Goal: Task Accomplishment & Management: Complete application form

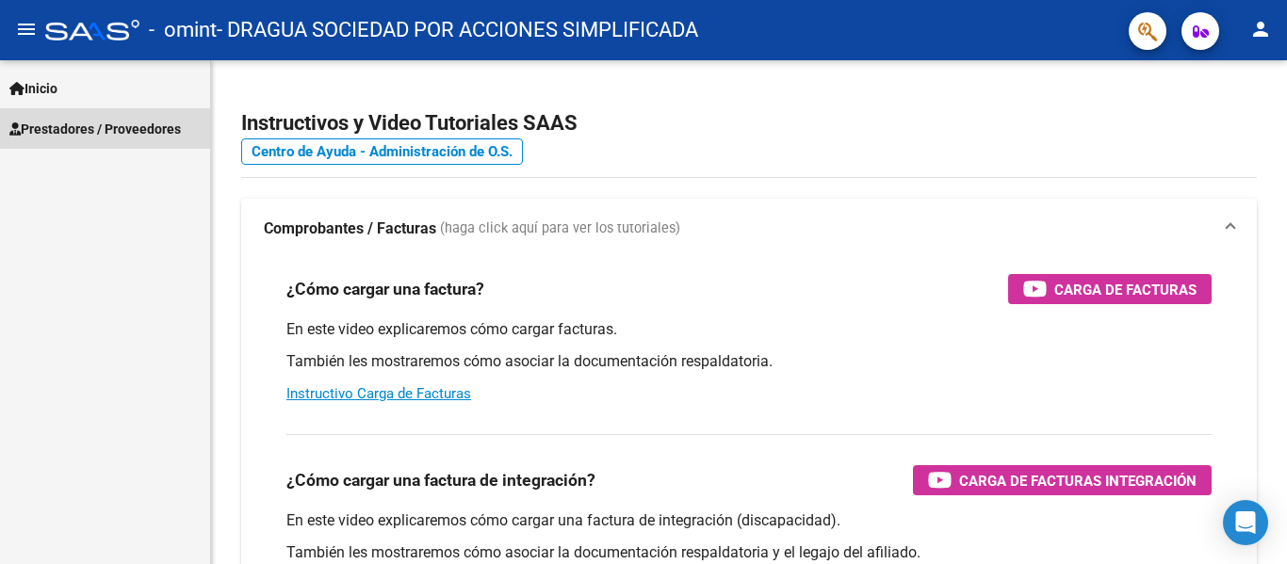
click at [69, 112] on link "Prestadores / Proveedores" at bounding box center [105, 128] width 210 height 41
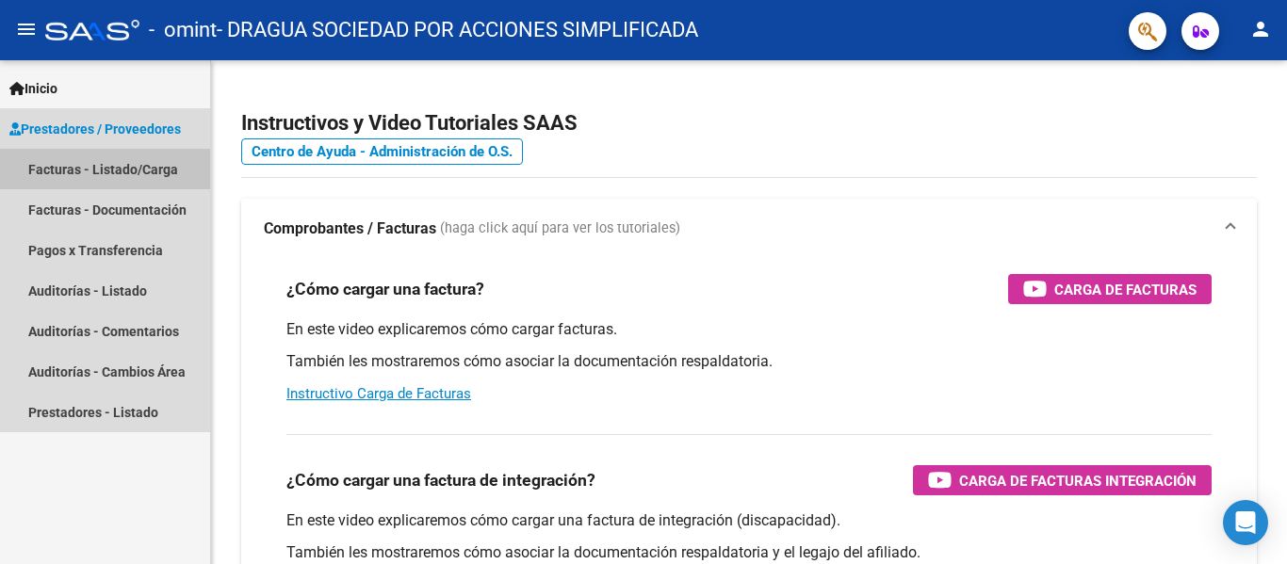
click at [103, 173] on link "Facturas - Listado/Carga" at bounding box center [105, 169] width 210 height 41
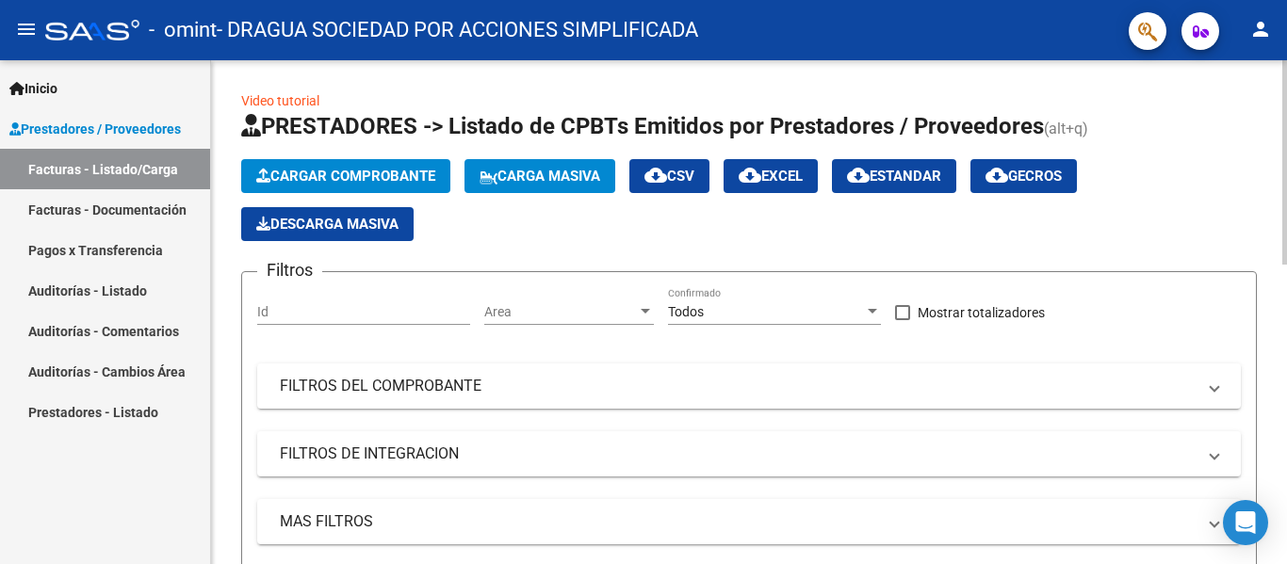
click at [335, 188] on button "Cargar Comprobante" at bounding box center [345, 176] width 209 height 34
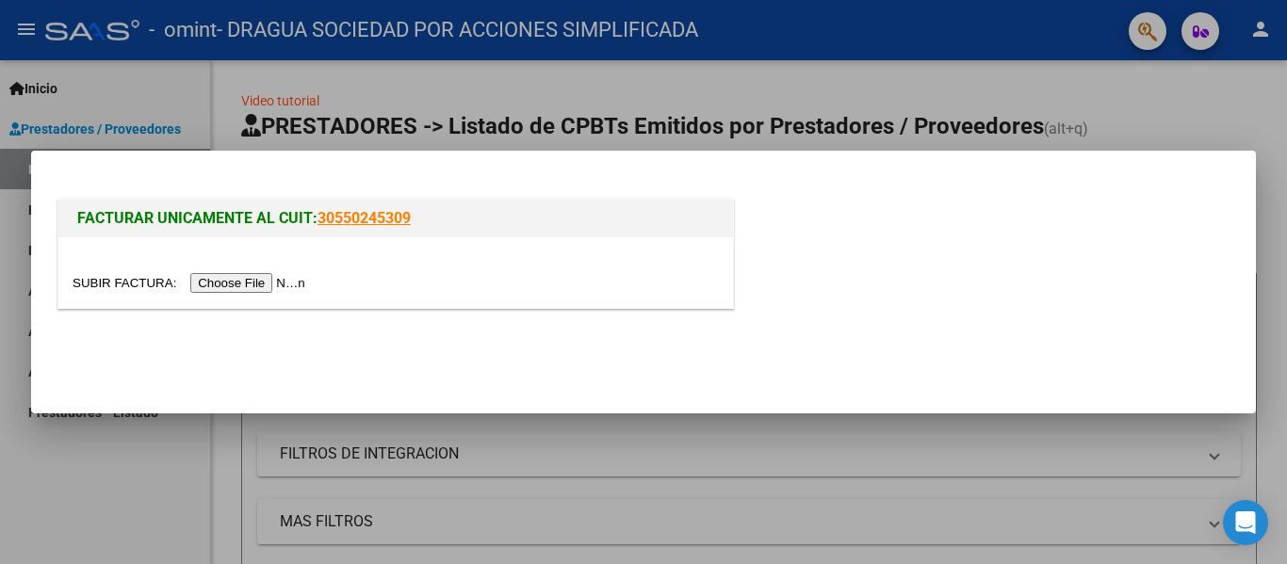
click at [238, 286] on input "file" at bounding box center [192, 283] width 238 height 20
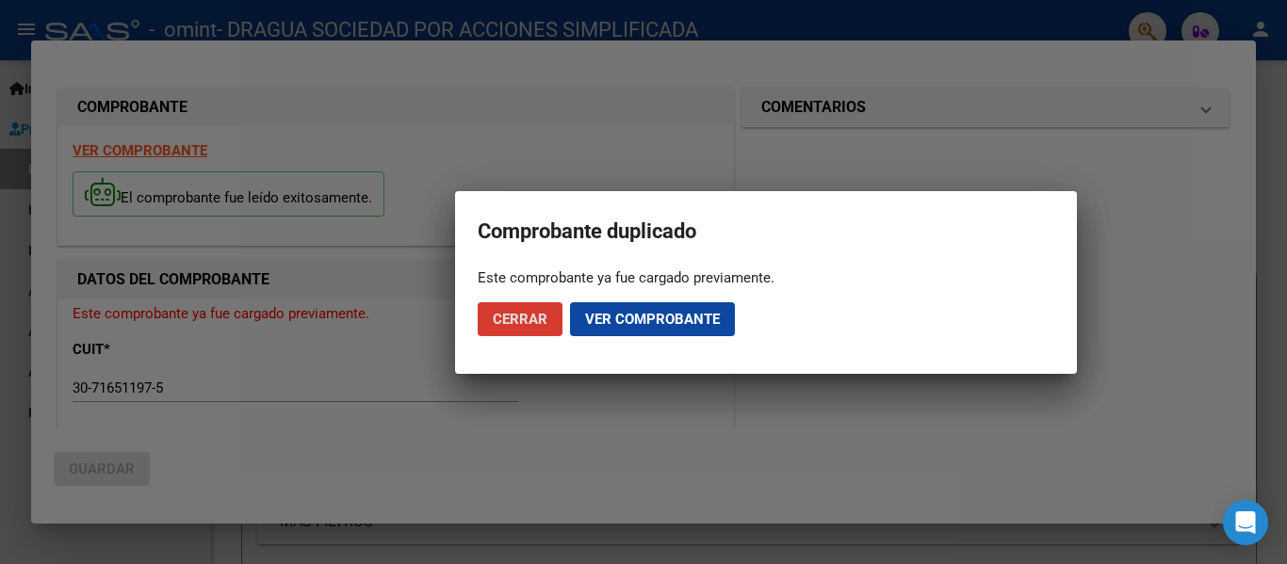
click at [591, 314] on span "Ver comprobante" at bounding box center [652, 319] width 135 height 17
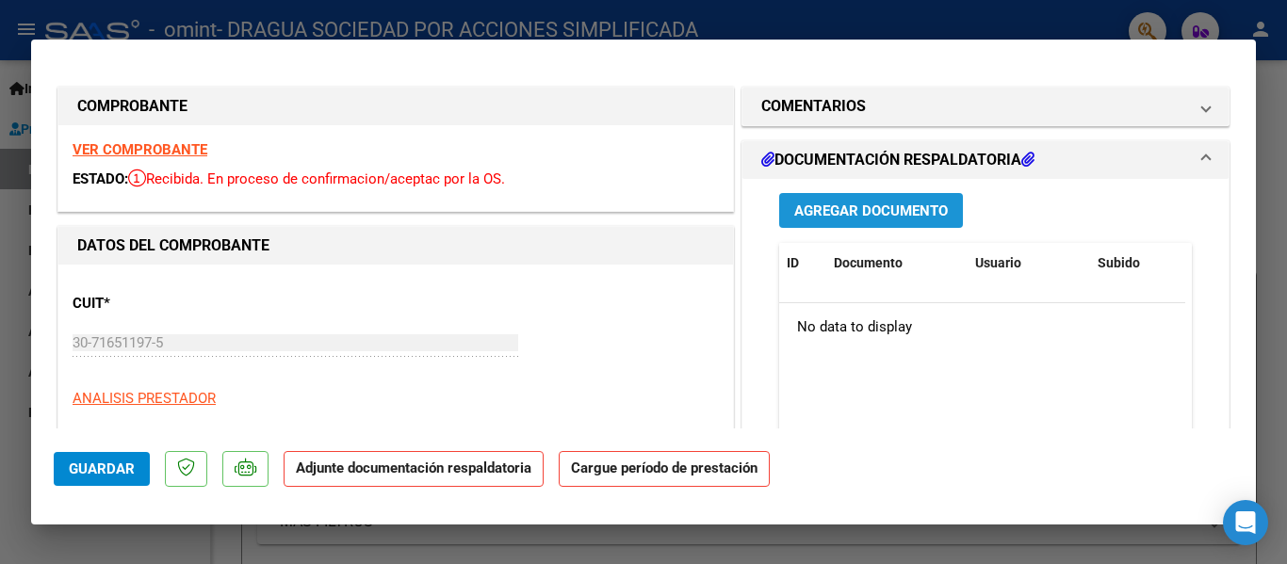
click at [862, 205] on span "Agregar Documento" at bounding box center [871, 211] width 154 height 17
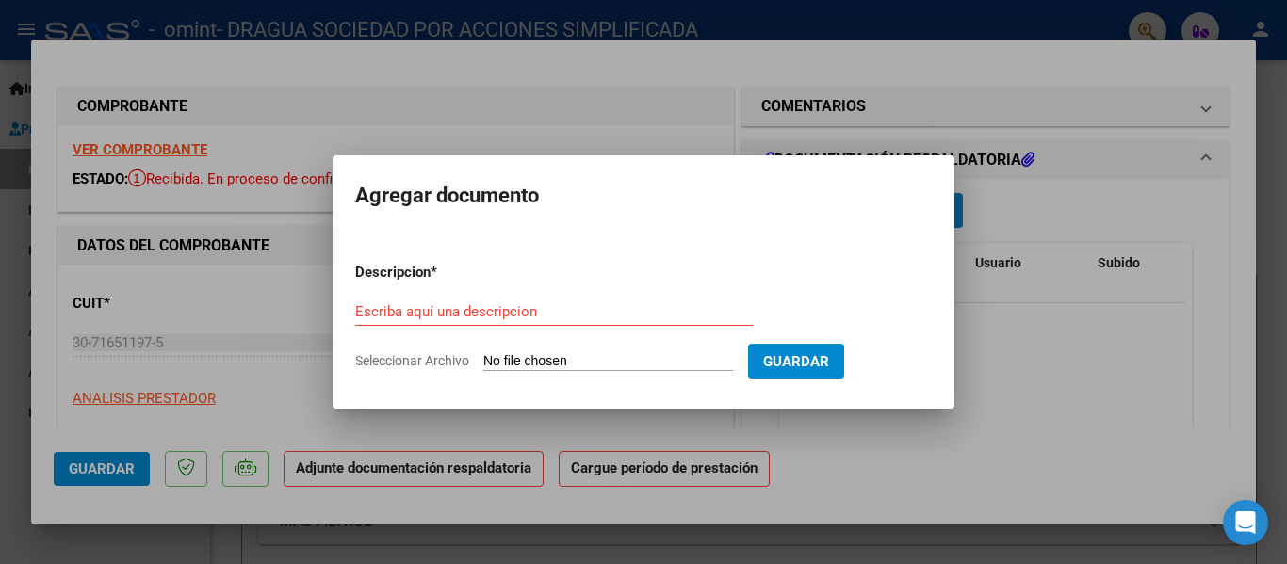
click at [856, 118] on div at bounding box center [643, 282] width 1287 height 564
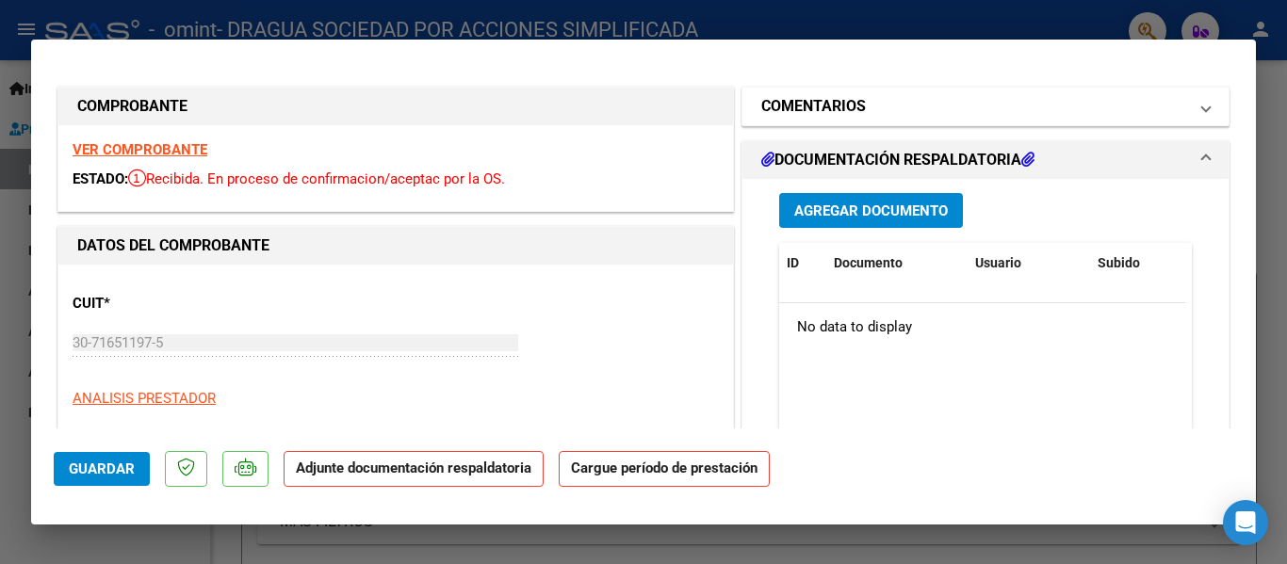
click at [892, 109] on mat-panel-title "COMENTARIOS" at bounding box center [974, 106] width 426 height 23
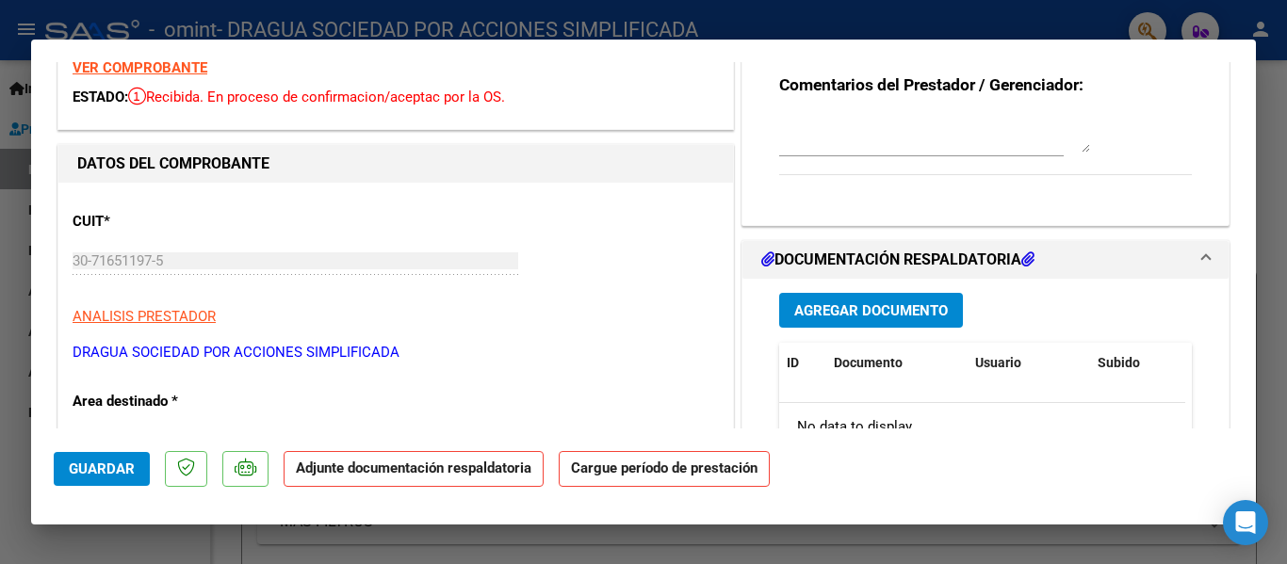
scroll to position [188, 0]
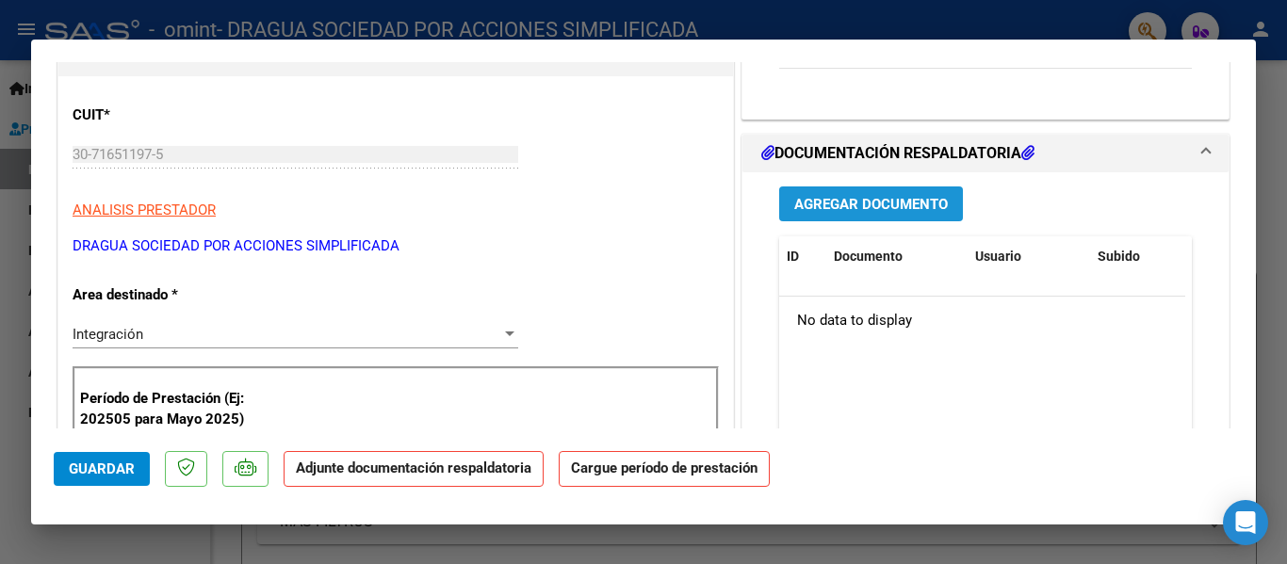
click at [902, 206] on span "Agregar Documento" at bounding box center [871, 204] width 154 height 17
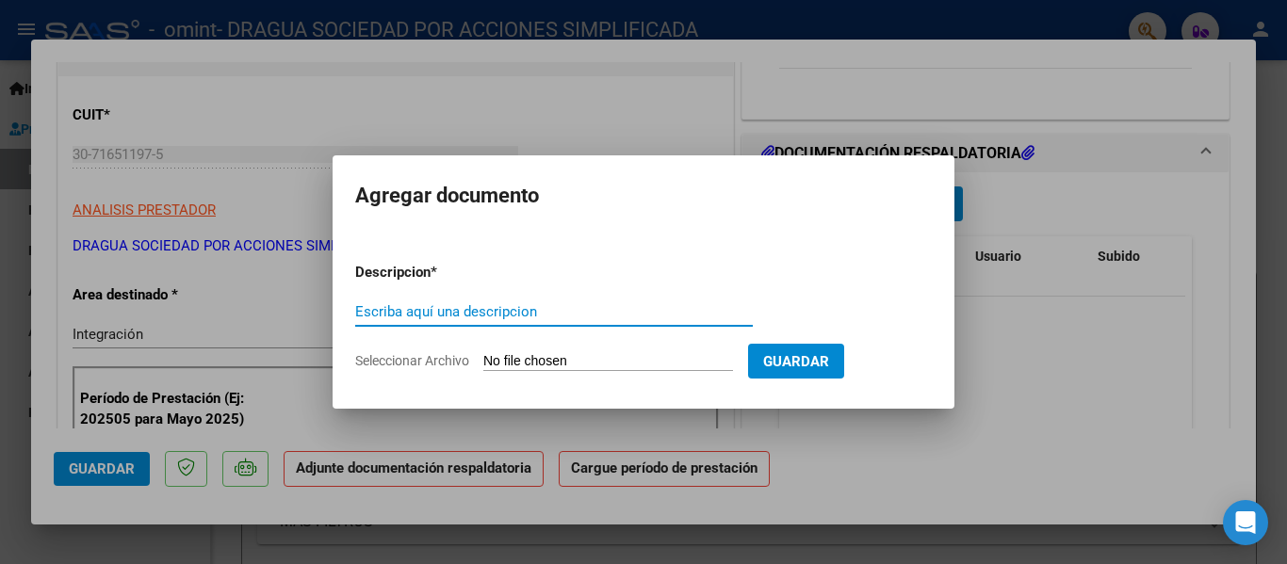
click at [487, 304] on input "Escriba aquí una descripcion" at bounding box center [554, 311] width 398 height 17
type input "Asistencia"
click at [528, 356] on input "Seleccionar Archivo" at bounding box center [608, 362] width 250 height 18
type input "C:\fakepath\Asistencia.pdf"
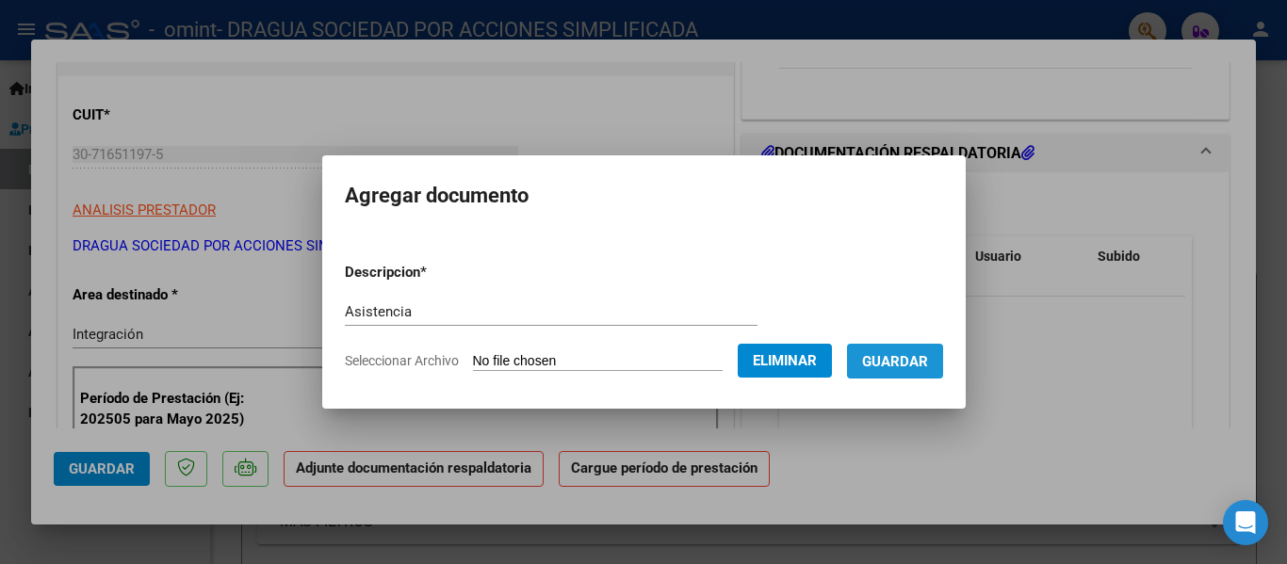
click at [928, 367] on span "Guardar" at bounding box center [895, 361] width 66 height 17
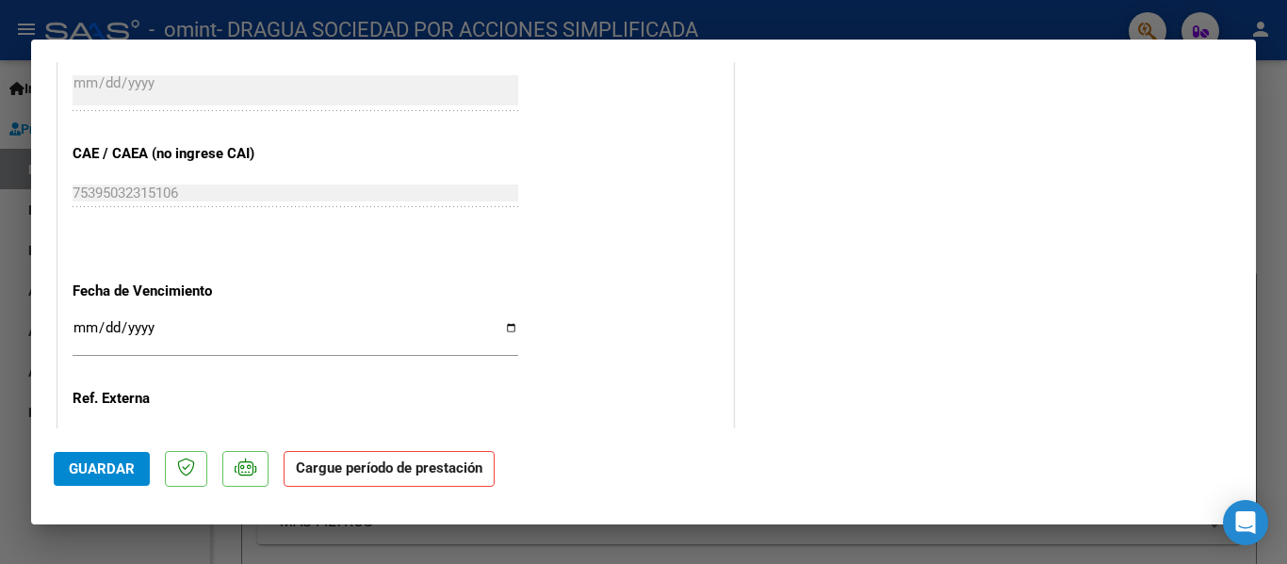
scroll to position [1286, 0]
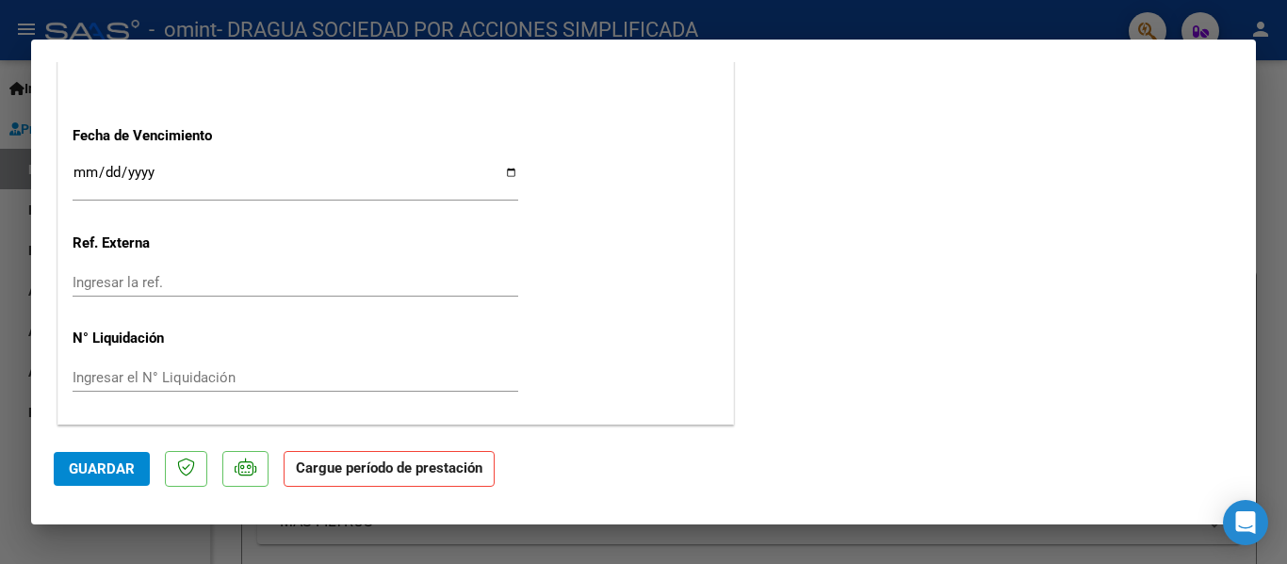
click at [118, 474] on span "Guardar" at bounding box center [102, 469] width 66 height 17
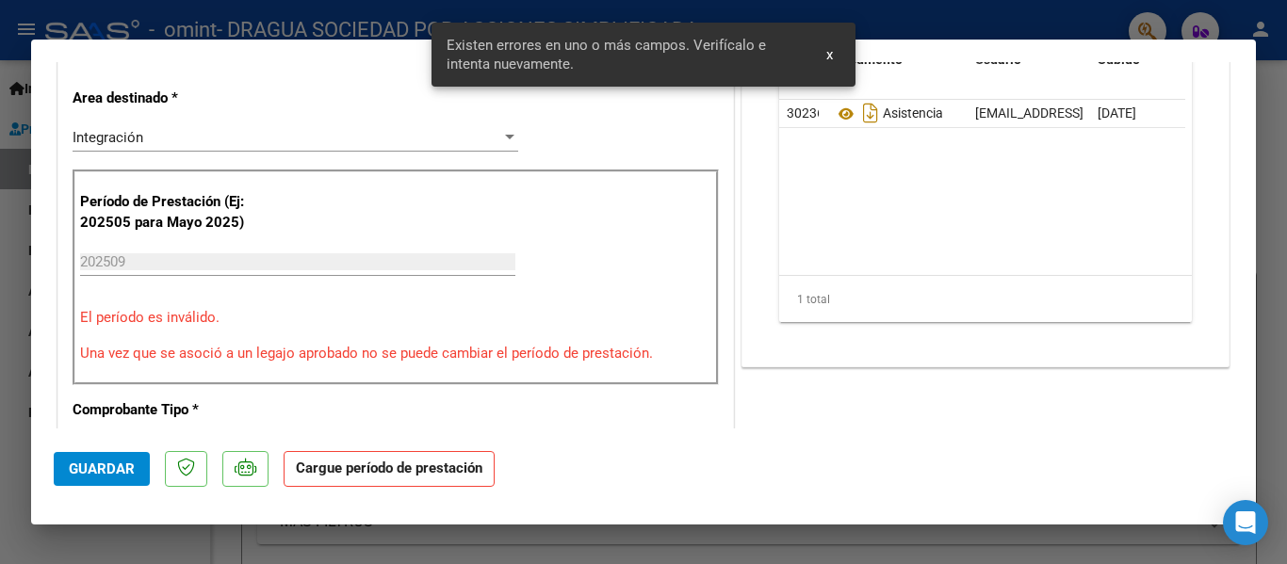
scroll to position [382, 0]
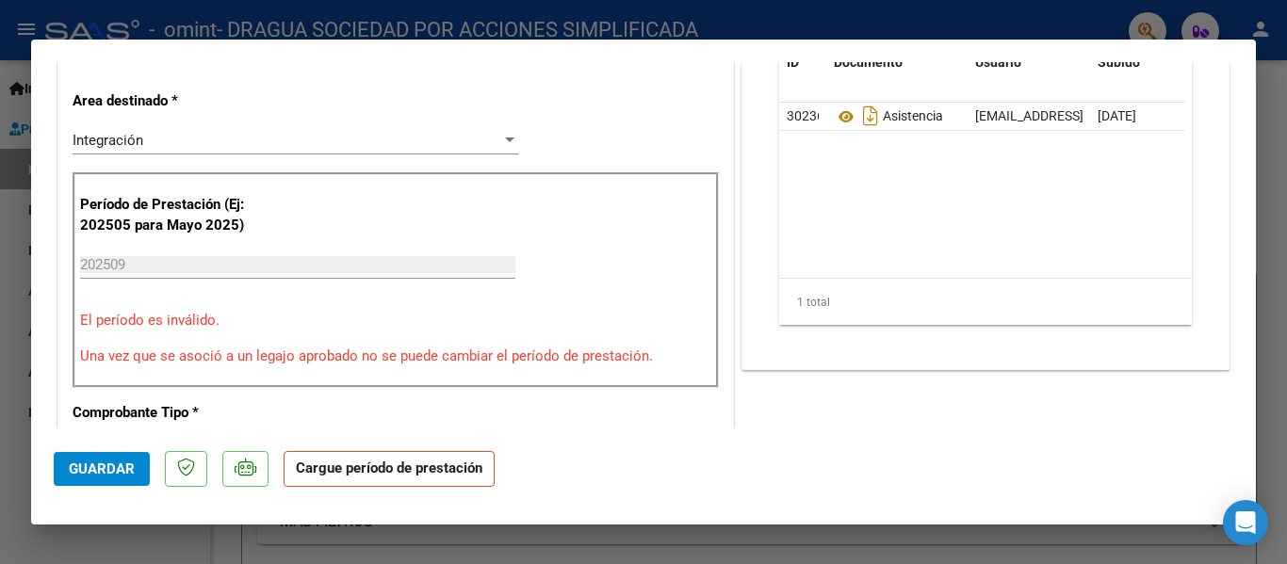
click at [155, 265] on input "202509" at bounding box center [297, 264] width 435 height 17
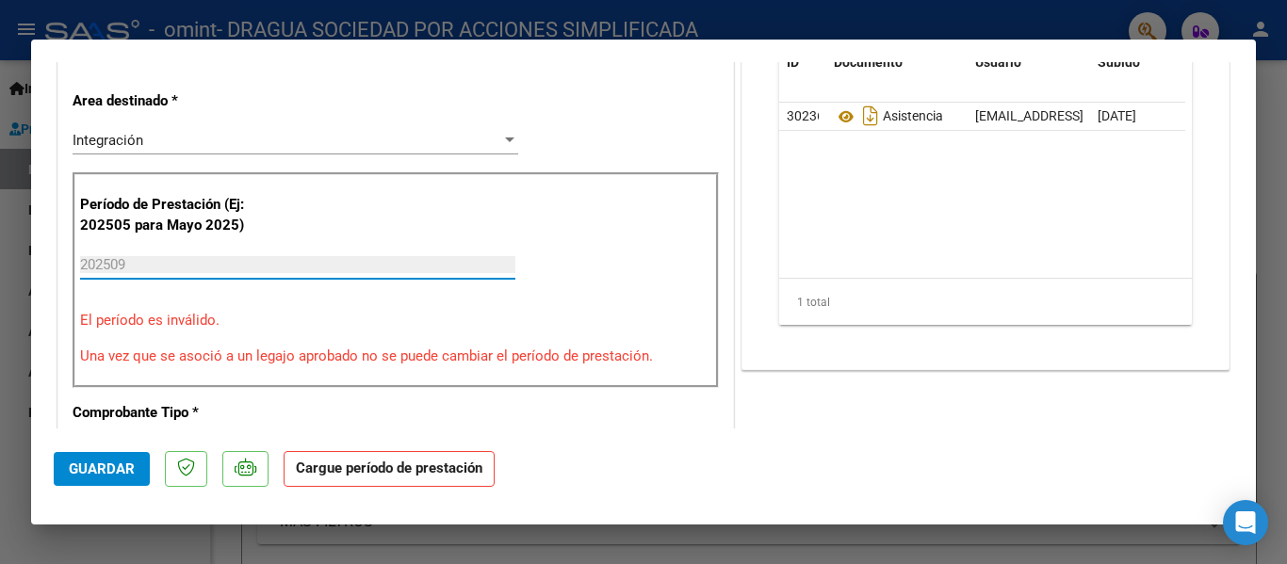
click at [155, 265] on input "202509" at bounding box center [297, 264] width 435 height 17
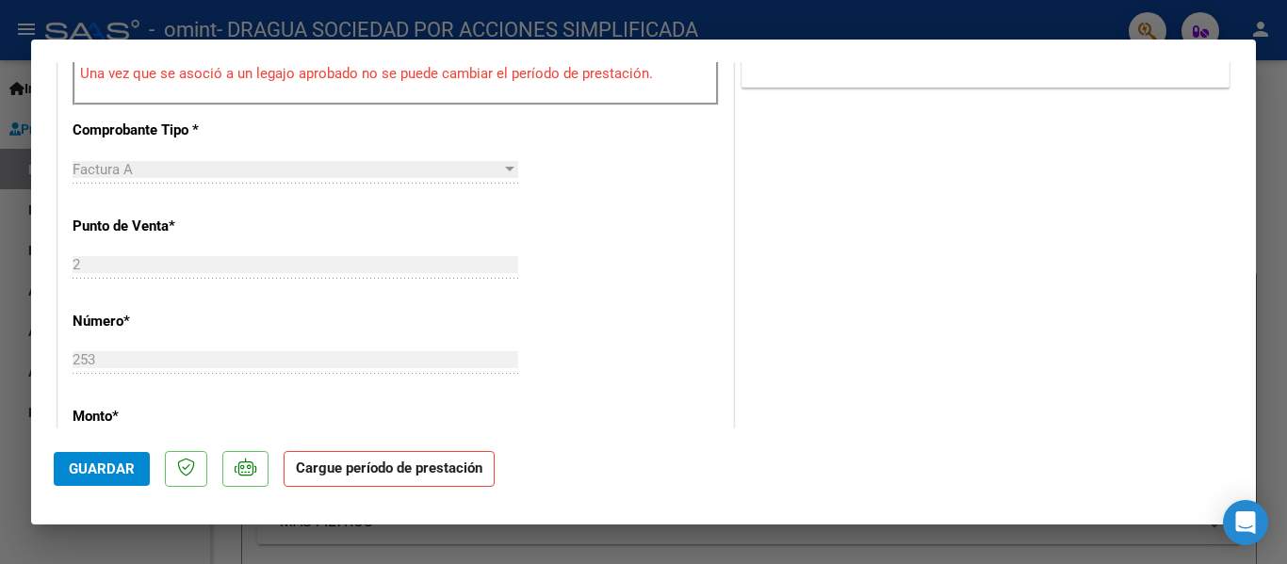
click at [106, 455] on button "Guardar" at bounding box center [102, 469] width 96 height 34
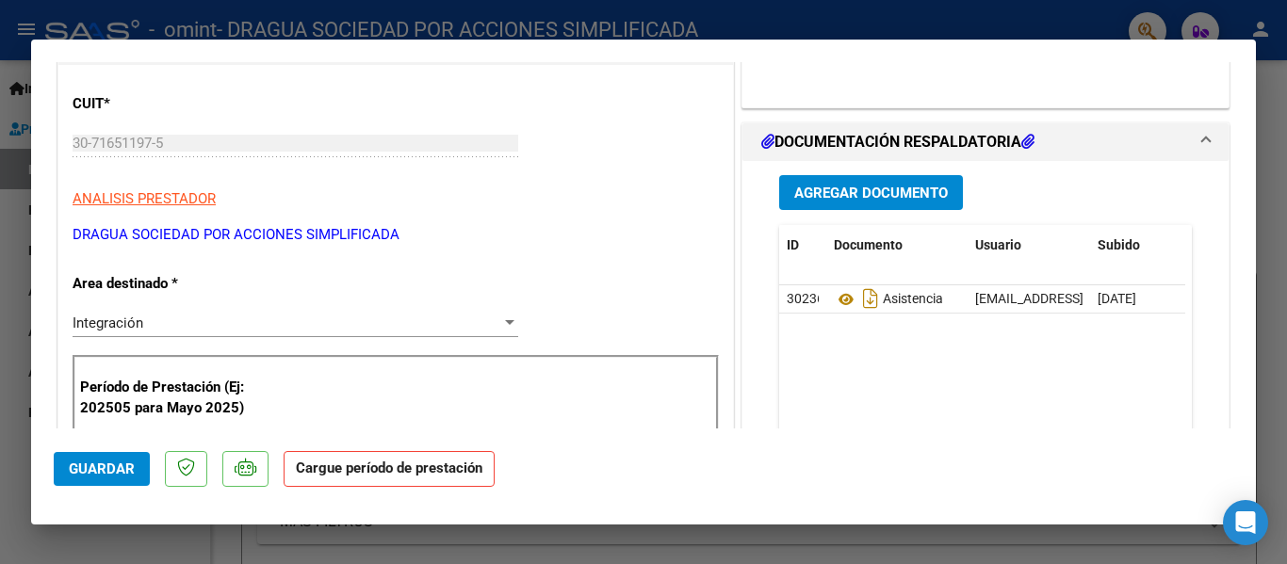
scroll to position [0, 0]
